Goal: Information Seeking & Learning: Check status

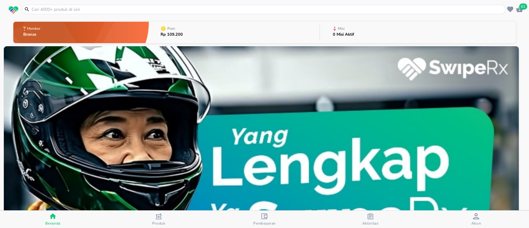
click at [277, 31] on button "Poin Rp 109.200" at bounding box center [234, 32] width 171 height 24
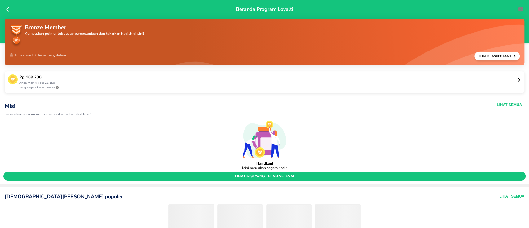
click at [47, 85] on p "yang segera kedaluwarsa" at bounding box center [267, 87] width 497 height 5
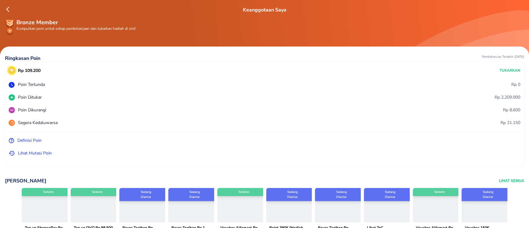
click at [42, 152] on p "Lihat Mutasi Poin" at bounding box center [35, 153] width 34 height 7
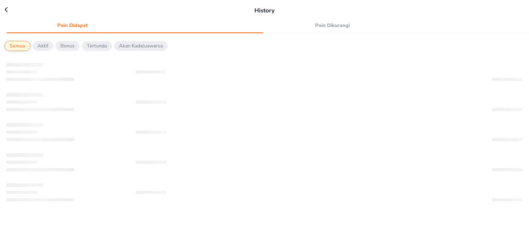
click at [326, 31] on div "Poin Didapat Poin Dikurangi" at bounding box center [264, 25] width 519 height 15
click at [326, 27] on span "Poin Dikurangi" at bounding box center [332, 25] width 125 height 9
